Goal: Task Accomplishment & Management: Use online tool/utility

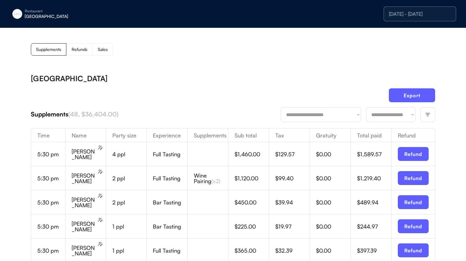
click at [38, 16] on div "Eleven Madison Park" at bounding box center [64, 16] width 78 height 4
click at [72, 46] on div "[PERSON_NAME]" at bounding box center [57, 46] width 55 height 4
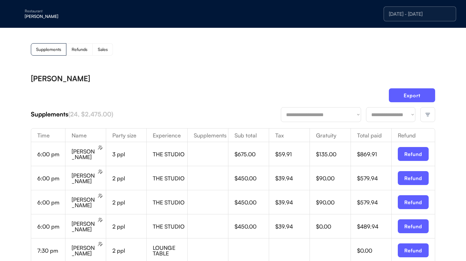
click at [422, 17] on div "[DATE] - [DATE]" at bounding box center [420, 13] width 73 height 15
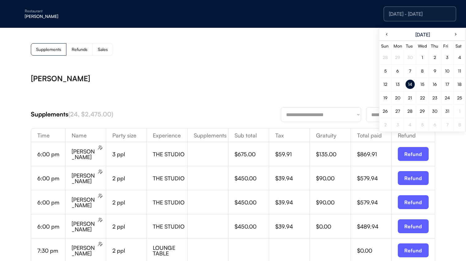
click at [421, 85] on div "15" at bounding box center [423, 84] width 4 height 4
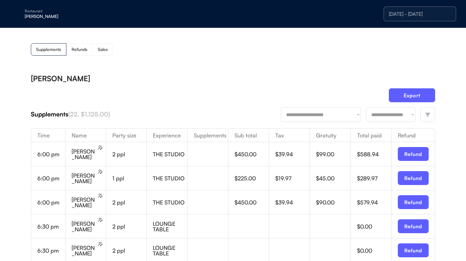
click at [423, 112] on div at bounding box center [428, 114] width 15 height 15
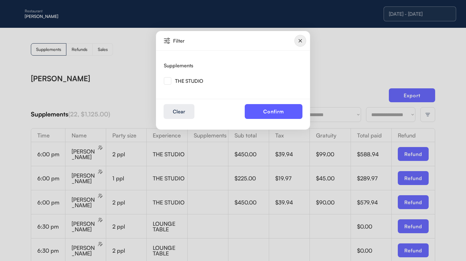
click at [296, 37] on img at bounding box center [301, 41] width 12 height 12
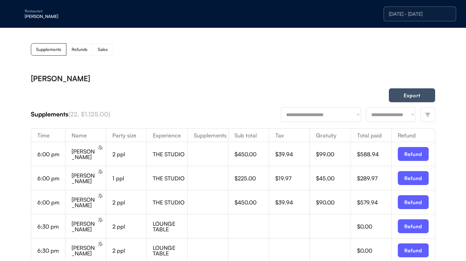
click at [411, 98] on button "Export" at bounding box center [412, 95] width 46 height 14
click at [421, 114] on div at bounding box center [428, 114] width 15 height 15
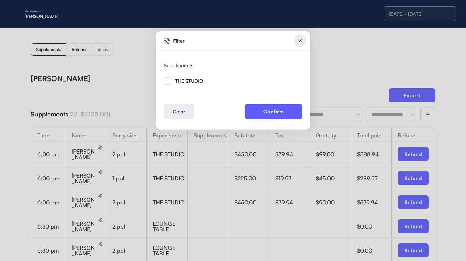
drag, startPoint x: 171, startPoint y: 80, endPoint x: 189, endPoint y: 82, distance: 18.0
click at [171, 80] on img at bounding box center [167, 80] width 7 height 7
click at [261, 107] on button "Confirm" at bounding box center [274, 111] width 58 height 15
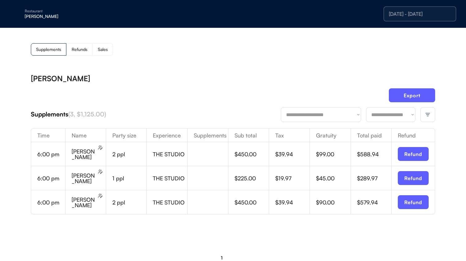
click at [423, 116] on div at bounding box center [428, 114] width 15 height 15
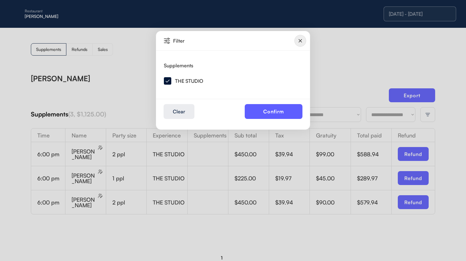
click at [167, 83] on img at bounding box center [167, 80] width 7 height 7
click at [169, 82] on img at bounding box center [167, 80] width 7 height 7
click at [302, 42] on img at bounding box center [301, 41] width 12 height 12
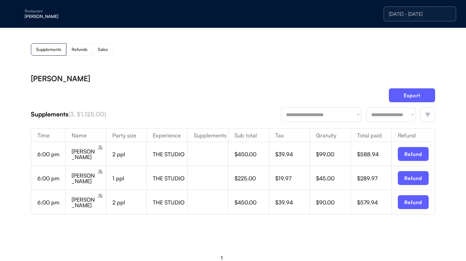
click at [437, 118] on div "**********" at bounding box center [233, 151] width 466 height 246
click at [429, 117] on img at bounding box center [428, 115] width 6 height 6
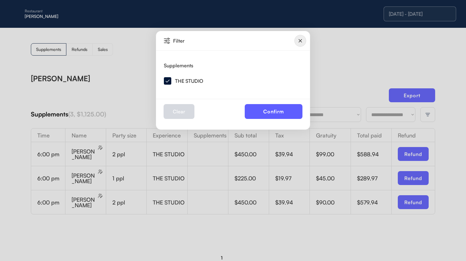
click at [188, 118] on button "Clear" at bounding box center [179, 111] width 31 height 15
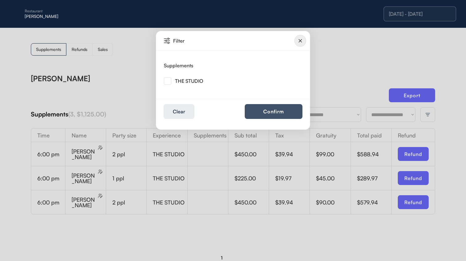
click at [270, 117] on button "Confirm" at bounding box center [274, 111] width 58 height 15
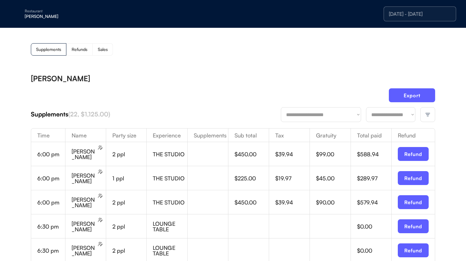
click at [430, 119] on div at bounding box center [428, 114] width 15 height 15
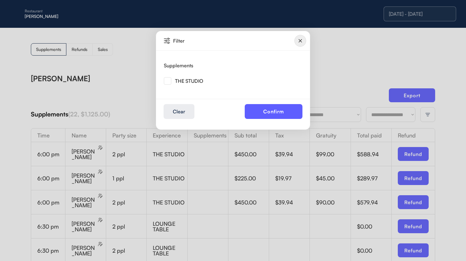
click at [167, 83] on img at bounding box center [167, 80] width 7 height 7
click at [264, 108] on button "Confirm" at bounding box center [274, 111] width 58 height 15
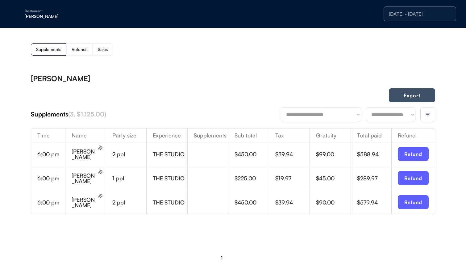
click at [397, 98] on button "Export" at bounding box center [412, 95] width 46 height 14
click at [42, 18] on div "[PERSON_NAME]" at bounding box center [64, 16] width 78 height 4
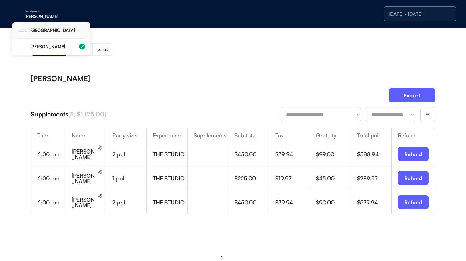
click at [53, 34] on div "Eleven Madison Park" at bounding box center [51, 30] width 68 height 16
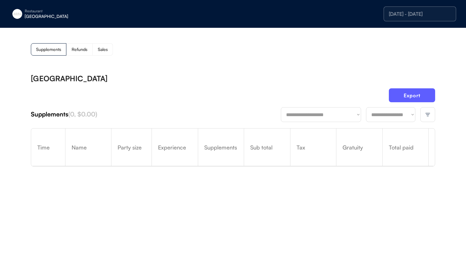
click at [425, 119] on div at bounding box center [428, 114] width 15 height 15
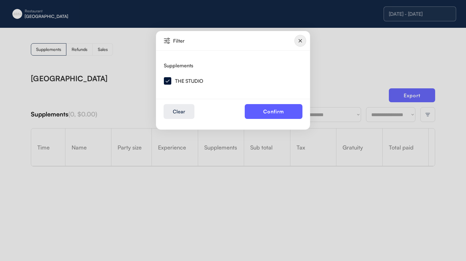
click at [171, 81] on div "THE STUDIO" at bounding box center [183, 80] width 39 height 7
click at [176, 112] on button "Clear" at bounding box center [179, 111] width 31 height 15
click at [286, 110] on button "Confirm" at bounding box center [274, 111] width 58 height 15
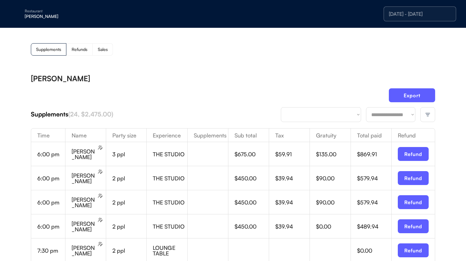
select select "**********"
